Goal: Task Accomplishment & Management: Use online tool/utility

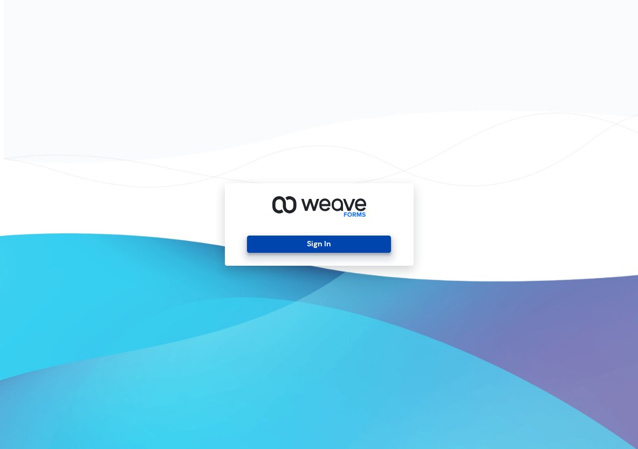
click at [333, 245] on button "Sign In" at bounding box center [319, 243] width 144 height 17
